Goal: Information Seeking & Learning: Learn about a topic

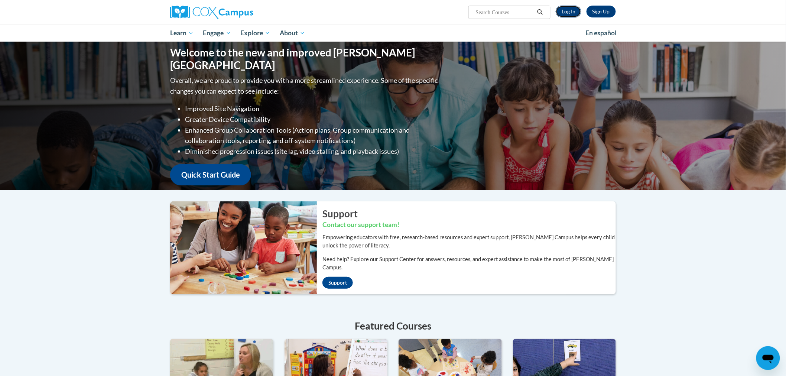
click at [574, 13] on link "Log In" at bounding box center [569, 12] width 26 height 12
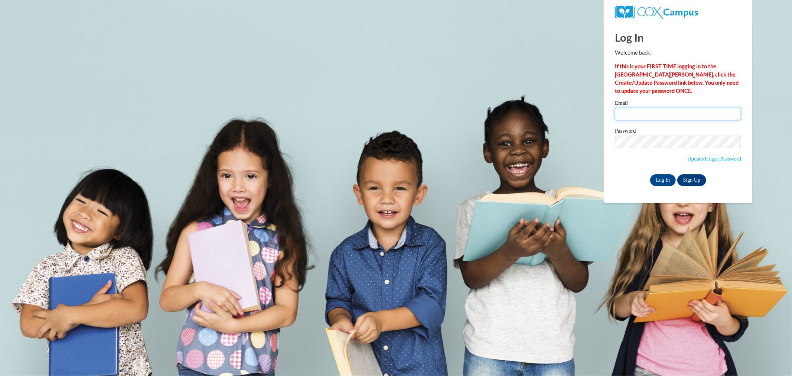
click at [647, 117] on input "Email" at bounding box center [678, 114] width 126 height 13
type input "[EMAIL_ADDRESS][DOMAIN_NAME]"
click at [650, 174] on input "Log In" at bounding box center [663, 180] width 26 height 12
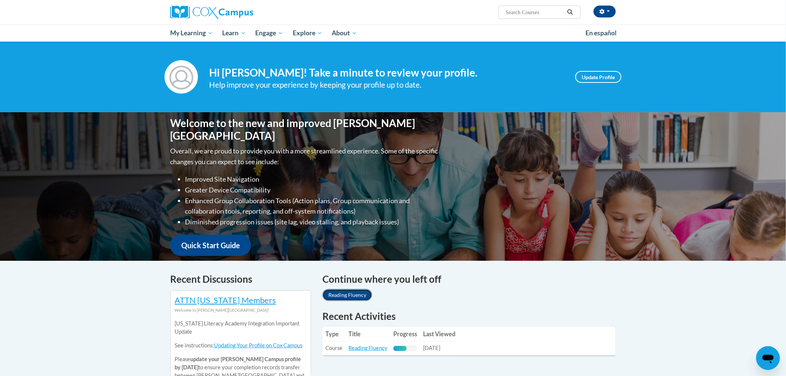
drag, startPoint x: 344, startPoint y: 295, endPoint x: 345, endPoint y: 305, distance: 9.8
click at [344, 295] on link "Reading Fluency" at bounding box center [347, 295] width 50 height 12
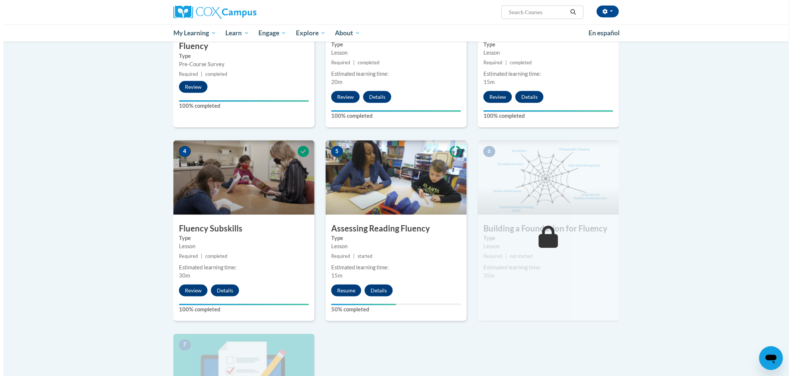
scroll to position [330, 0]
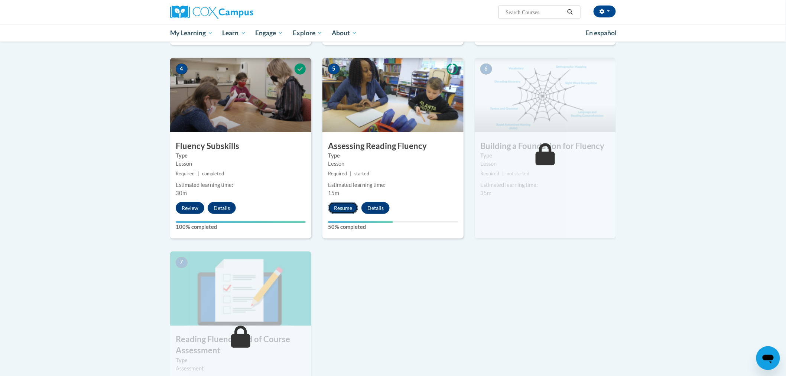
click at [343, 210] on button "Resume" at bounding box center [343, 208] width 30 height 12
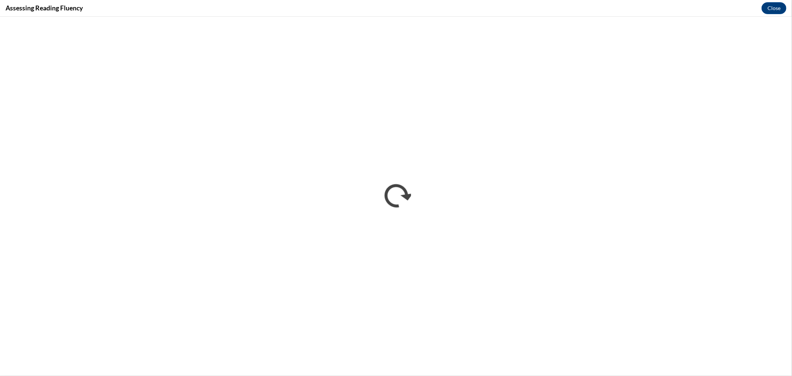
scroll to position [0, 0]
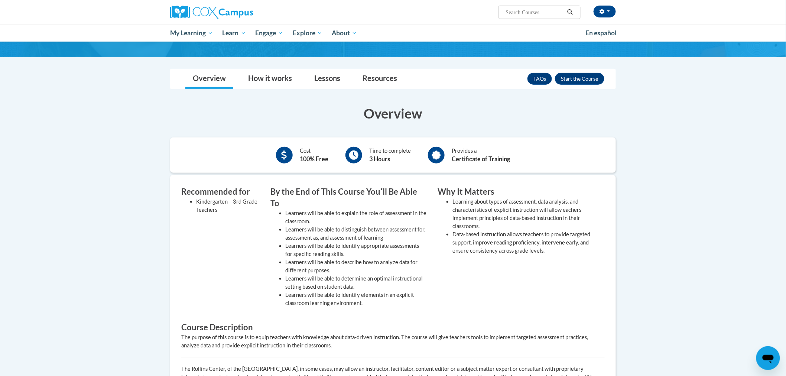
scroll to position [165, 0]
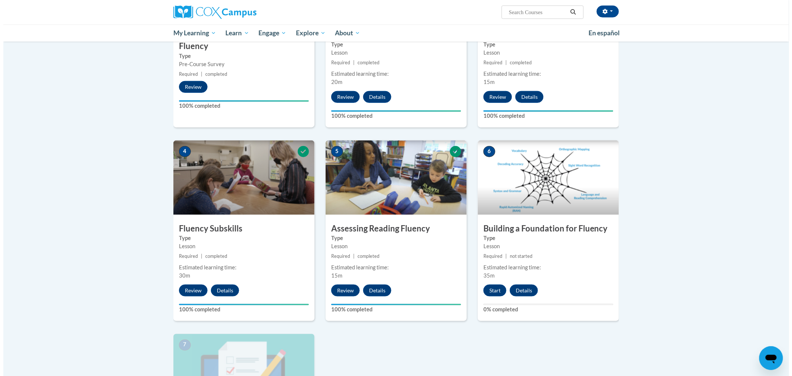
scroll to position [289, 0]
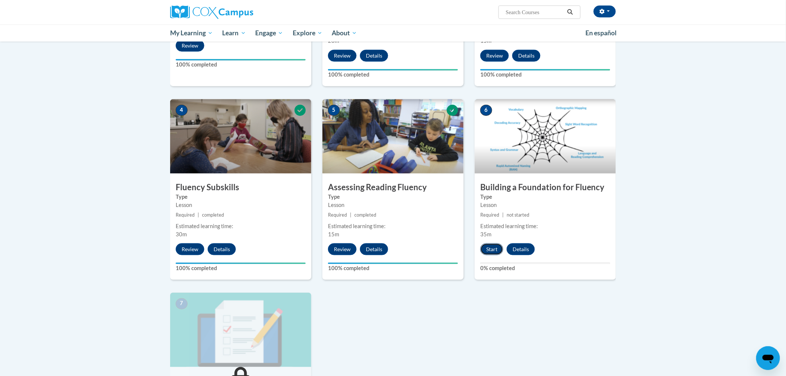
click at [489, 245] on button "Start" at bounding box center [491, 249] width 23 height 12
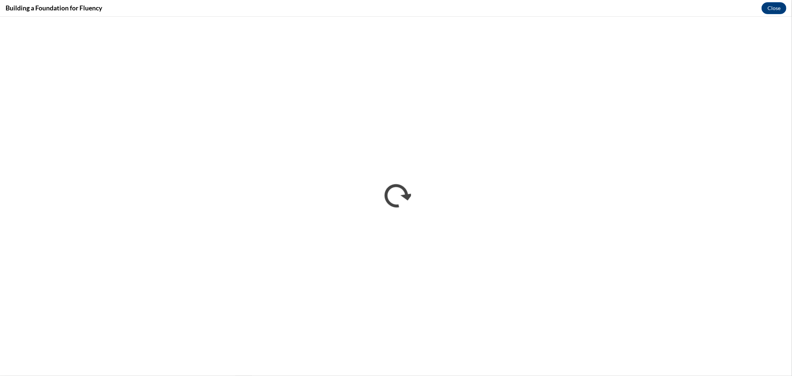
scroll to position [0, 0]
